Goal: Information Seeking & Learning: Learn about a topic

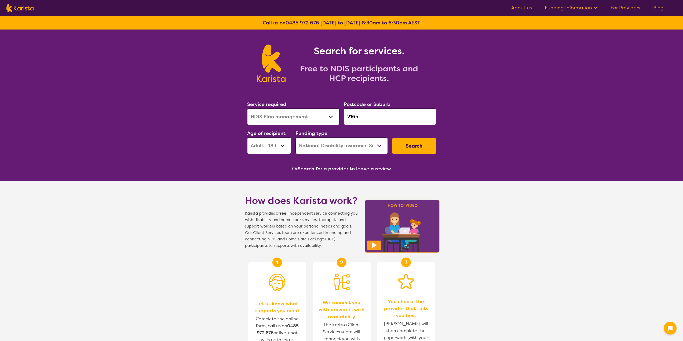
select select "NDIS Plan management"
select select "AD"
select select "NDIS"
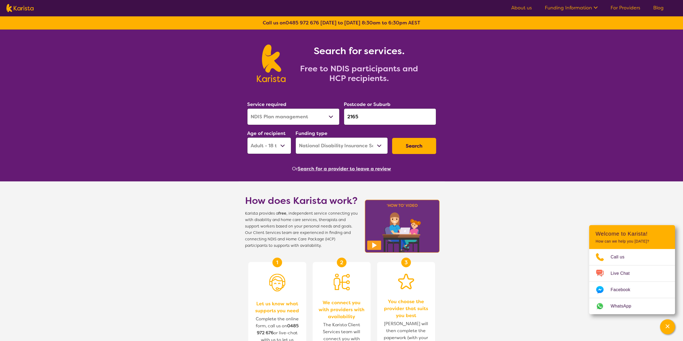
click at [371, 117] on input "2165" at bounding box center [390, 116] width 92 height 17
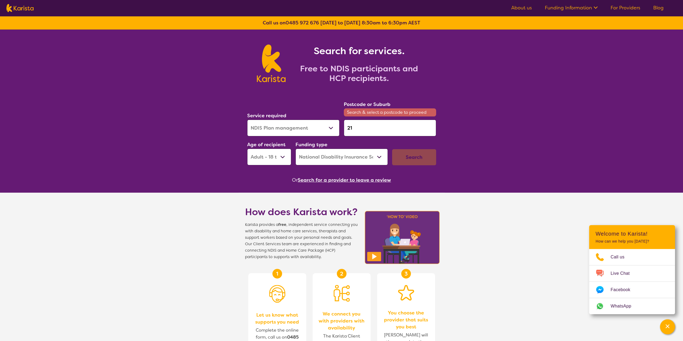
type input "2"
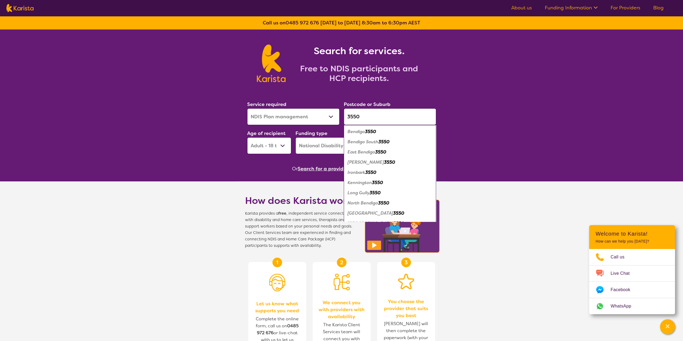
type input "3550"
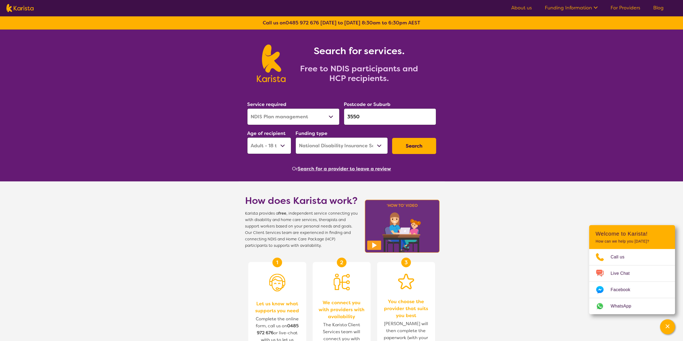
click at [322, 120] on select "Allied Health Assistant Assessment ([MEDICAL_DATA] or [MEDICAL_DATA]) Behaviour…" at bounding box center [293, 116] width 92 height 17
select select "NDIS Support Coordination"
click at [247, 108] on select "Allied Health Assistant Assessment ([MEDICAL_DATA] or [MEDICAL_DATA]) Behaviour…" at bounding box center [293, 116] width 92 height 17
click at [423, 143] on button "Search" at bounding box center [414, 146] width 44 height 16
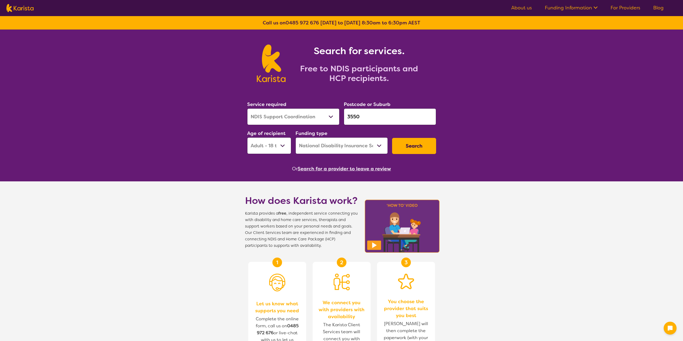
select select "NDIS Support Coordination"
select select "AD"
select select "NDIS"
click at [411, 145] on button "Search" at bounding box center [414, 146] width 44 height 16
